Goal: Find specific page/section: Find specific page/section

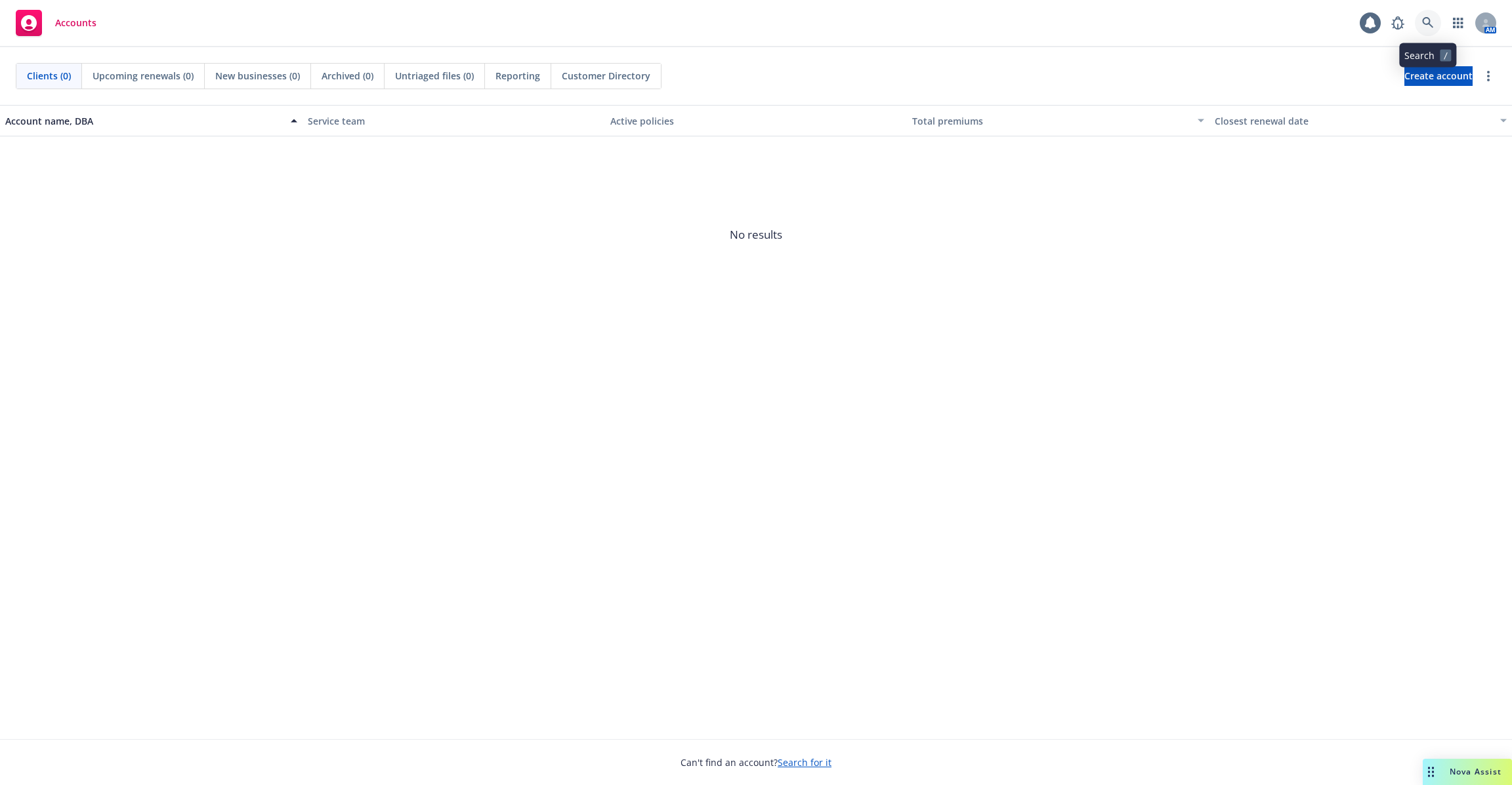
click at [1431, 26] on icon at bounding box center [1428, 23] width 11 height 11
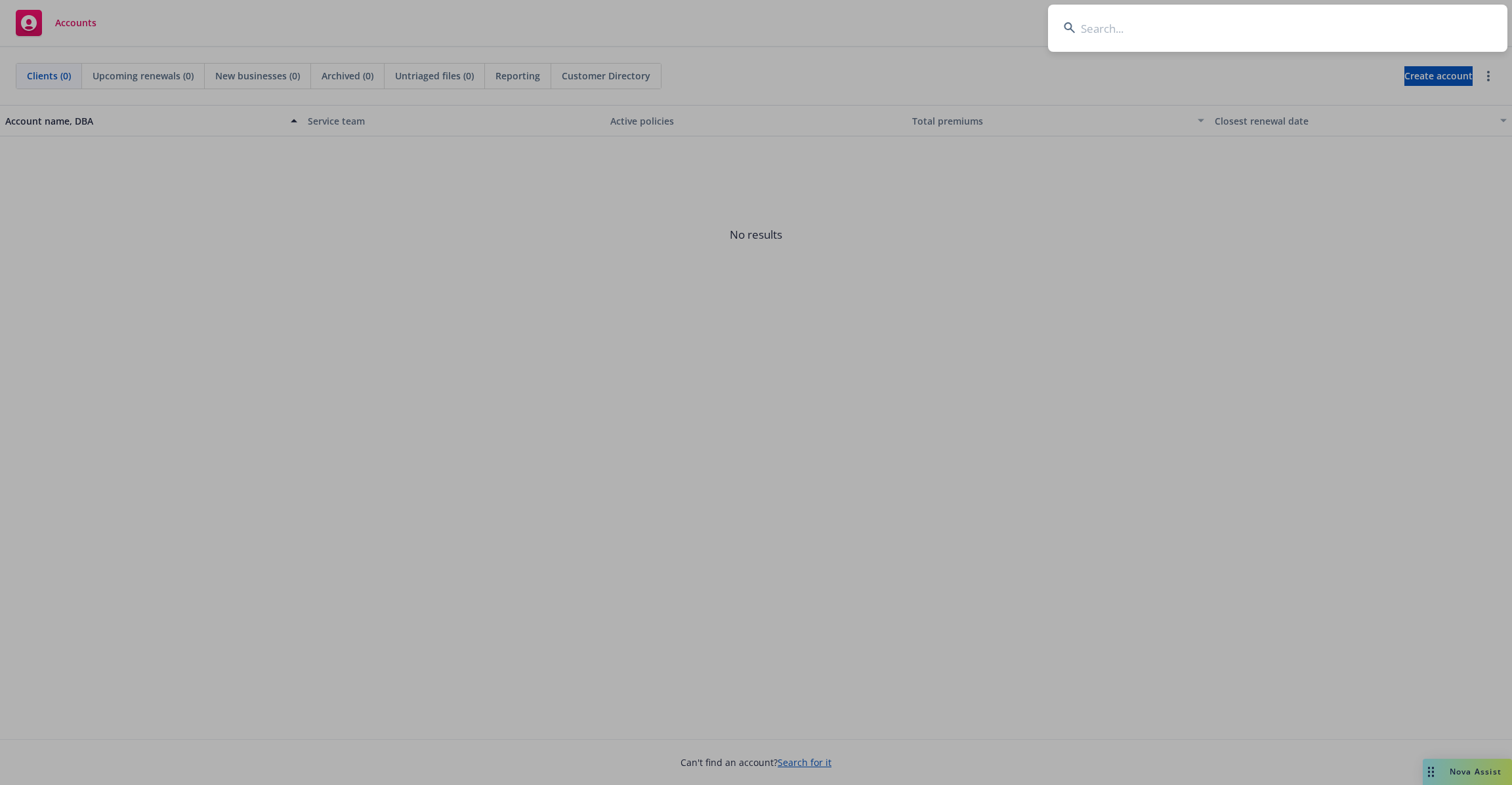
type input "w"
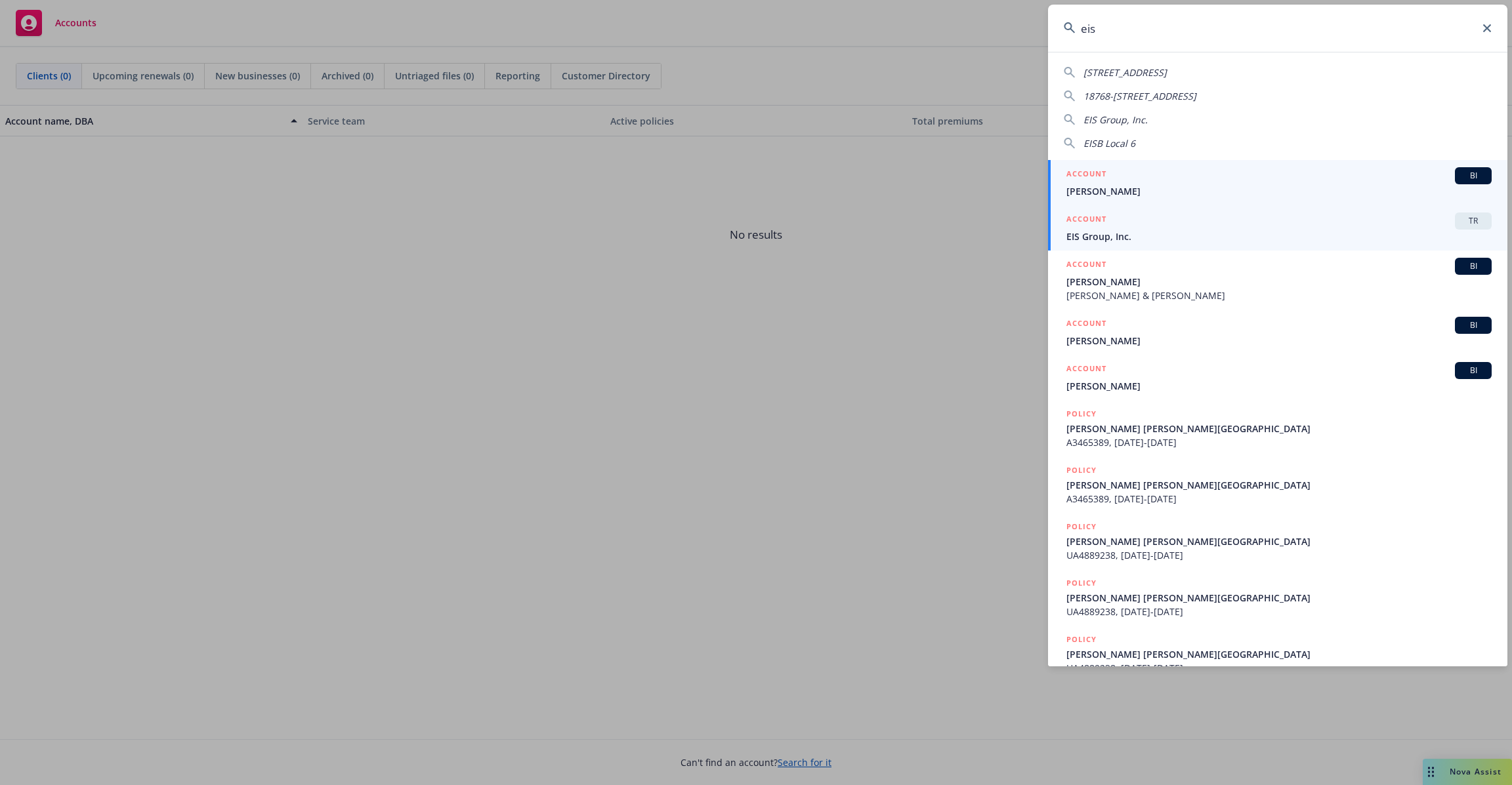
type input "eis"
click at [1216, 234] on span "EIS Group, Inc." at bounding box center [1279, 236] width 426 height 14
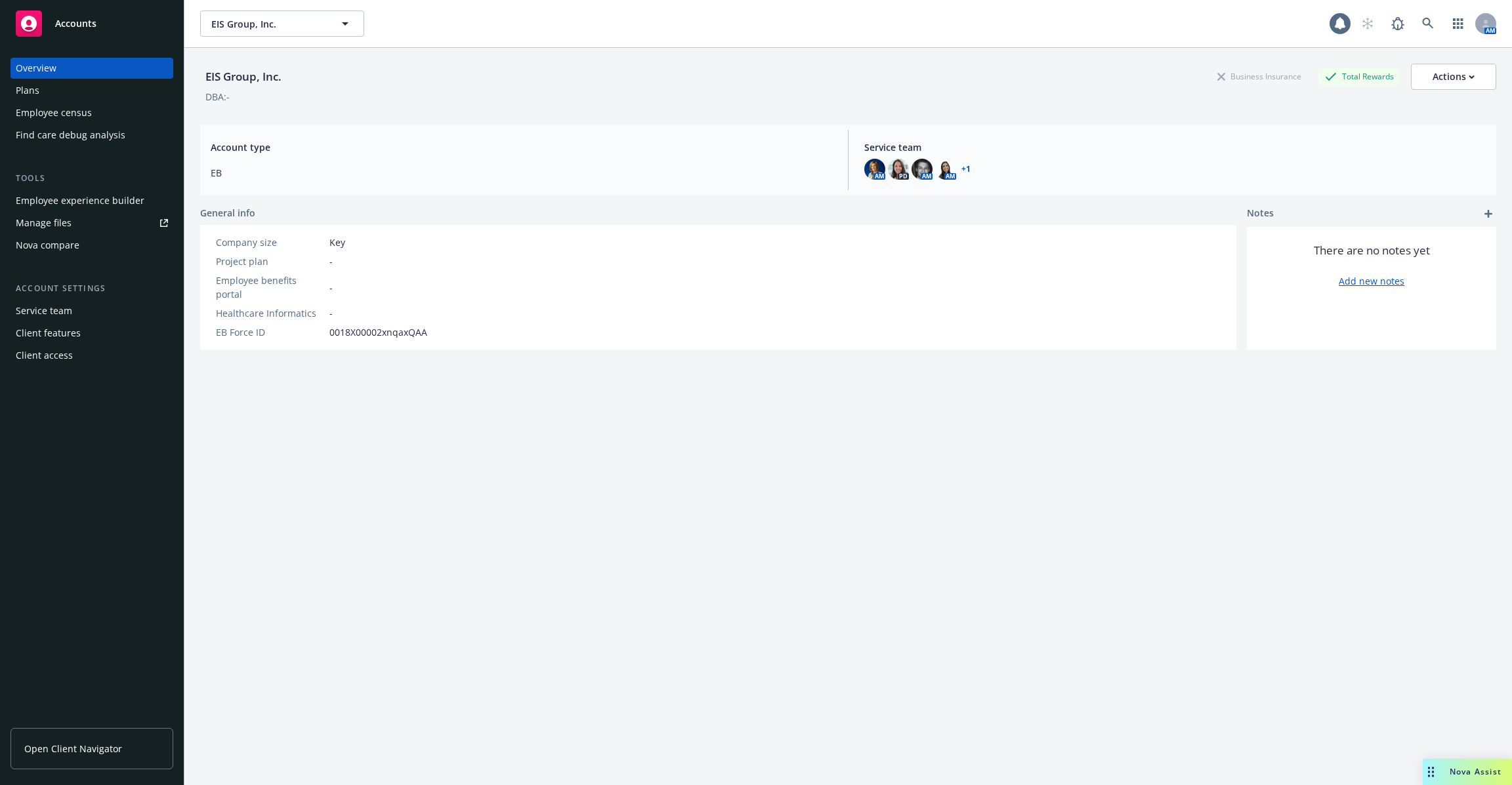
click at [89, 192] on div "Employee experience builder" at bounding box center [80, 200] width 129 height 21
